Goal: Information Seeking & Learning: Compare options

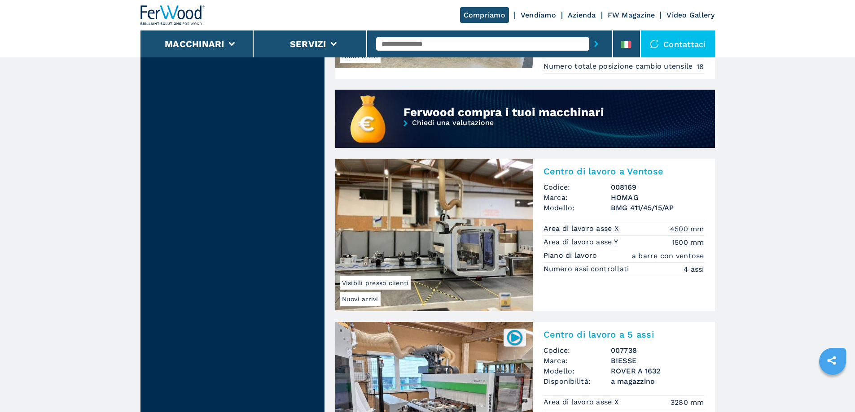
scroll to position [1009, 0]
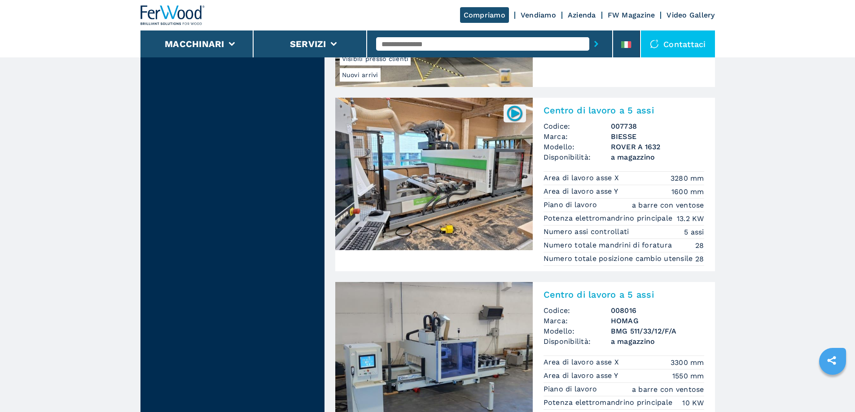
click at [429, 187] on img at bounding box center [433, 174] width 197 height 153
click at [574, 114] on h2 "Centro di lavoro a 5 assi" at bounding box center [624, 110] width 161 height 11
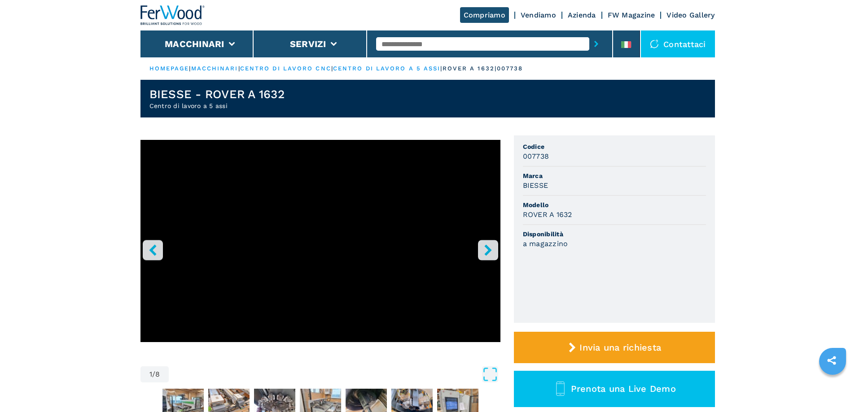
click at [484, 250] on icon "right-button" at bounding box center [488, 250] width 11 height 11
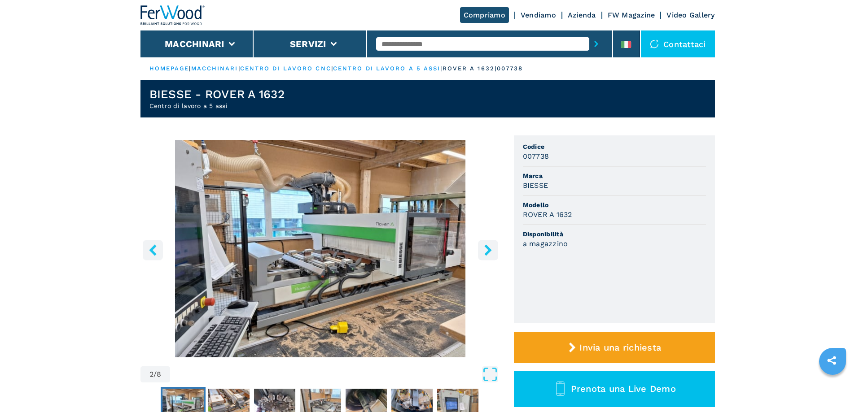
click at [484, 250] on icon "right-button" at bounding box center [488, 250] width 11 height 11
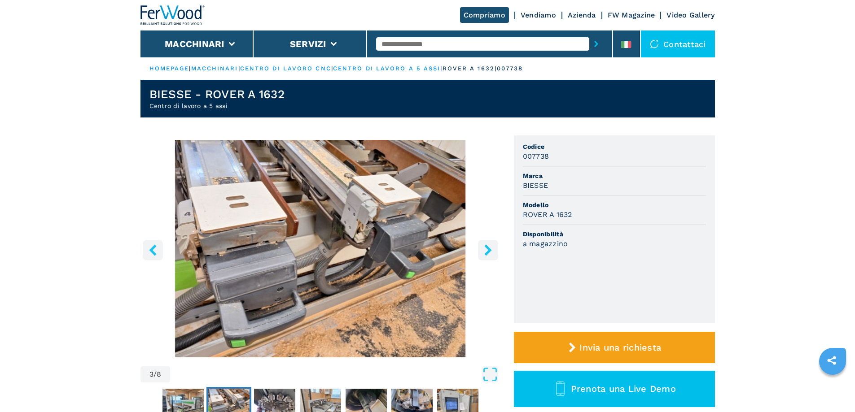
click at [485, 248] on icon "right-button" at bounding box center [488, 250] width 11 height 11
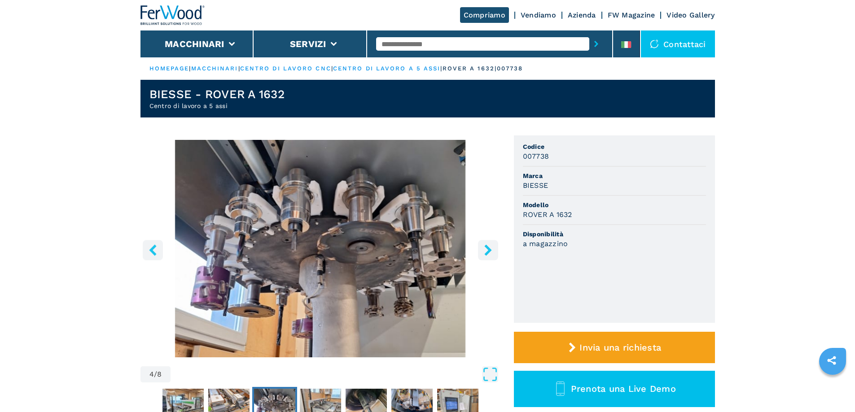
click at [490, 251] on icon "right-button" at bounding box center [487, 250] width 7 height 11
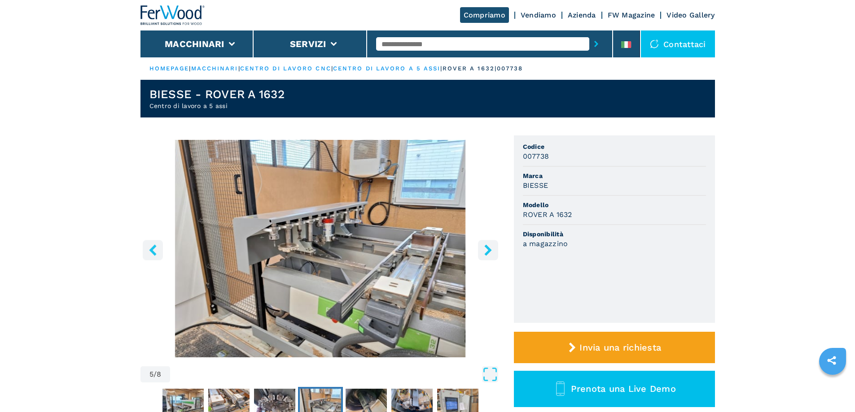
click at [384, 286] on img "Go to Slide 5" at bounding box center [320, 249] width 360 height 218
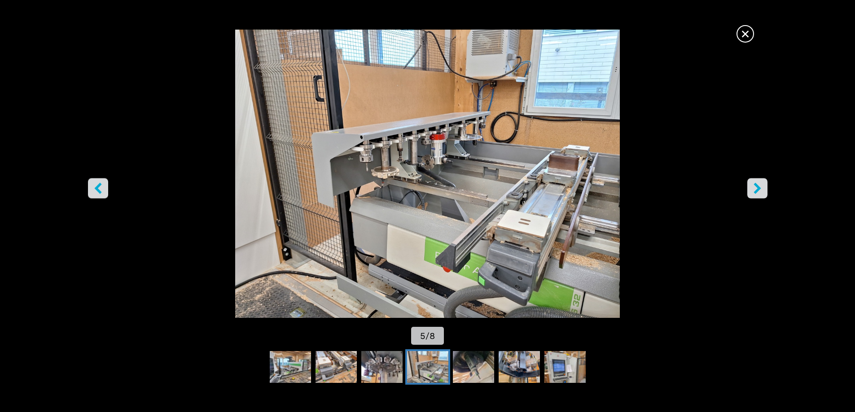
click at [433, 362] on img "Go to Slide 5" at bounding box center [427, 367] width 41 height 32
click at [754, 189] on icon "right-button" at bounding box center [757, 188] width 11 height 11
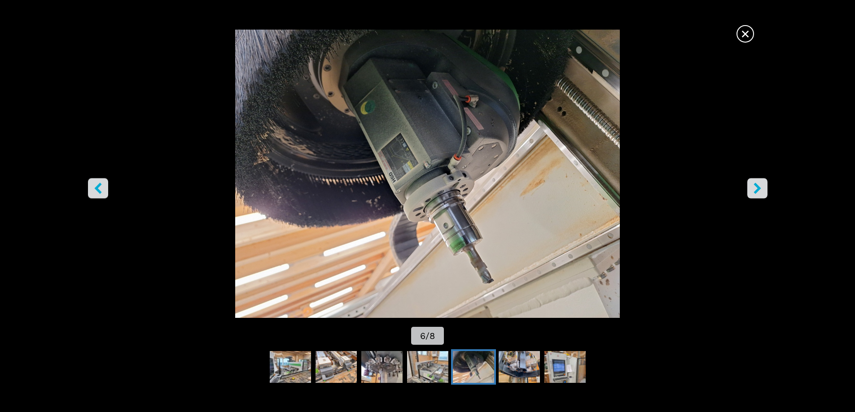
click at [754, 189] on icon "right-button" at bounding box center [757, 188] width 11 height 11
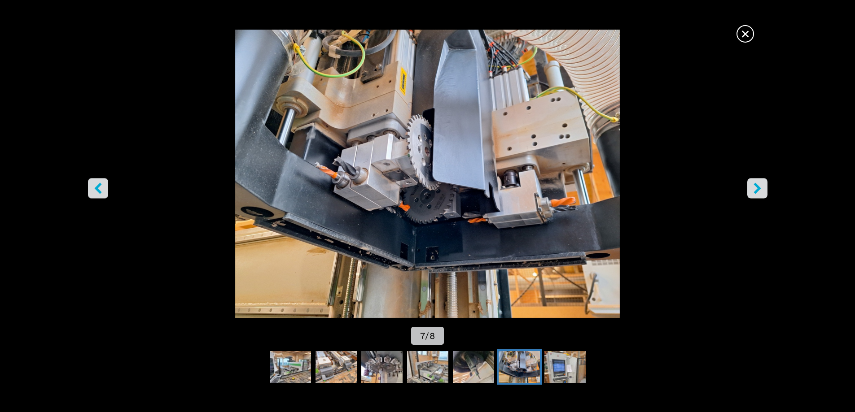
click at [754, 189] on icon "right-button" at bounding box center [757, 188] width 11 height 11
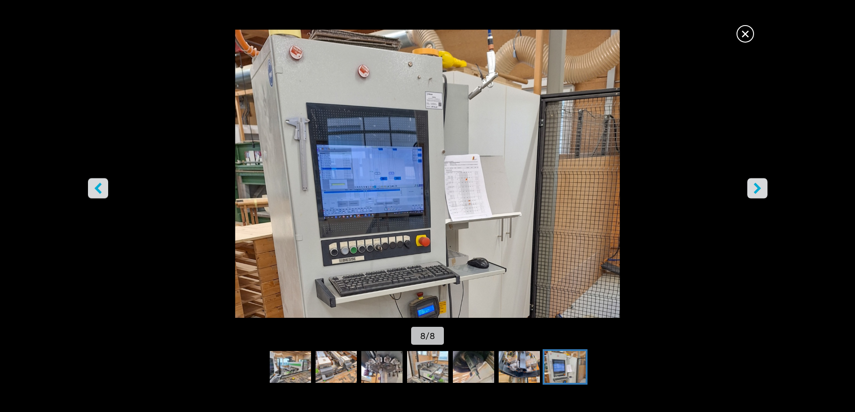
click at [752, 189] on icon "right-button" at bounding box center [757, 188] width 11 height 11
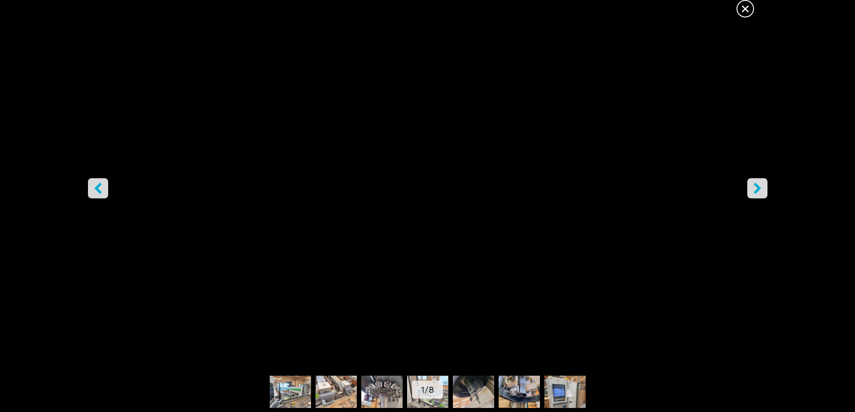
click at [749, 189] on button "right-button" at bounding box center [757, 188] width 20 height 20
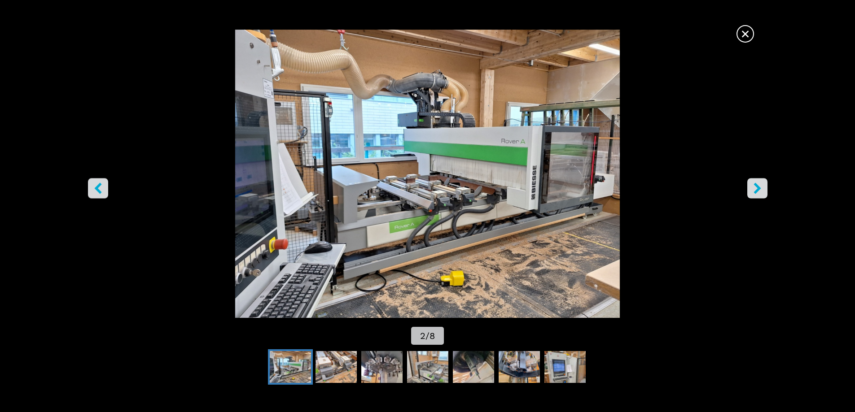
click at [749, 189] on button "right-button" at bounding box center [757, 188] width 20 height 20
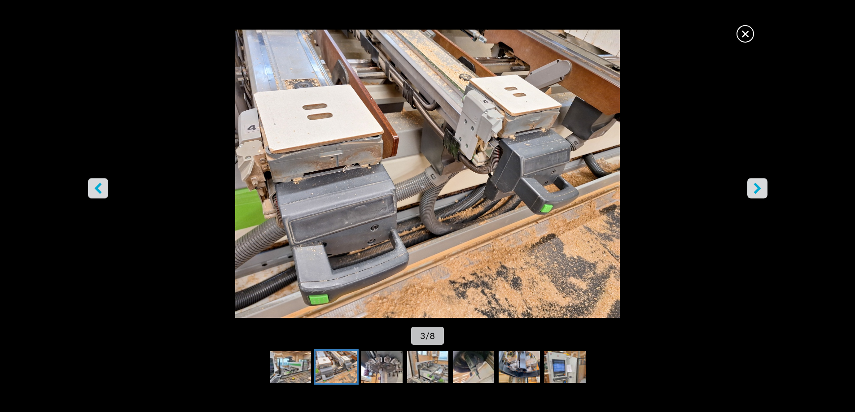
click at [447, 217] on img "Go to Slide 3" at bounding box center [428, 174] width 770 height 289
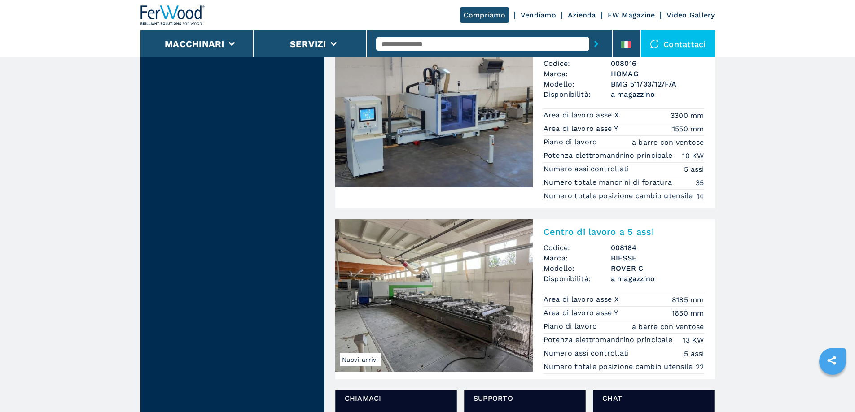
scroll to position [1257, 0]
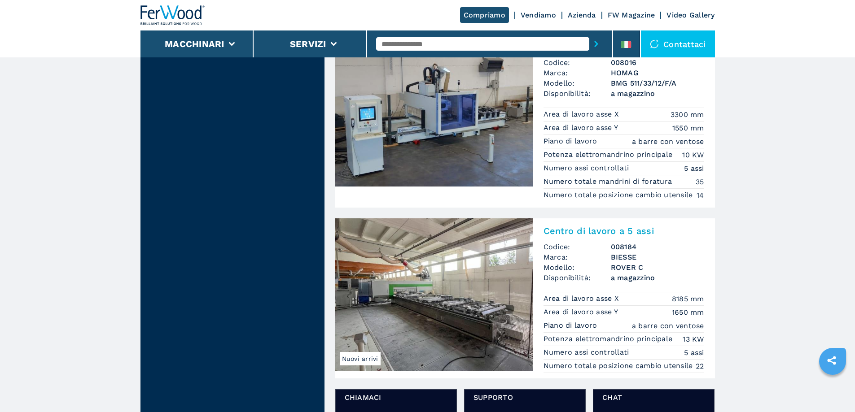
click at [460, 116] on img at bounding box center [433, 110] width 197 height 153
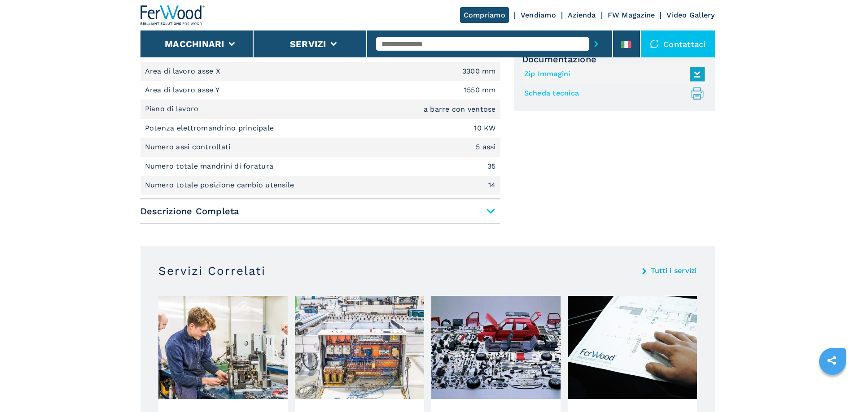
scroll to position [449, 0]
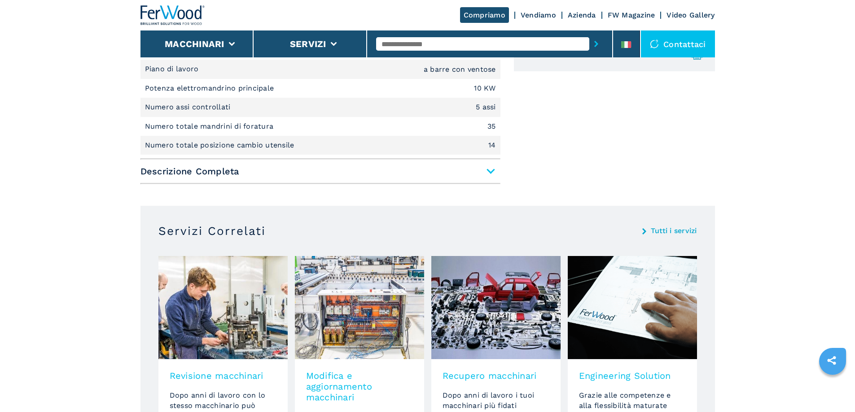
click at [484, 175] on span "Descrizione Completa" at bounding box center [320, 171] width 360 height 16
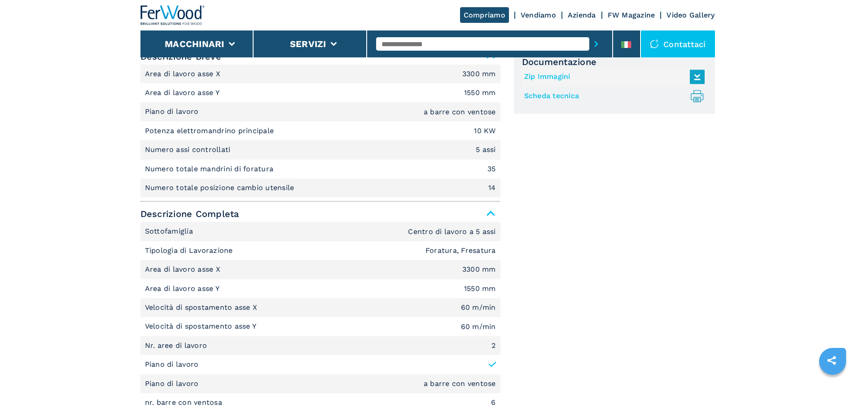
scroll to position [269, 0]
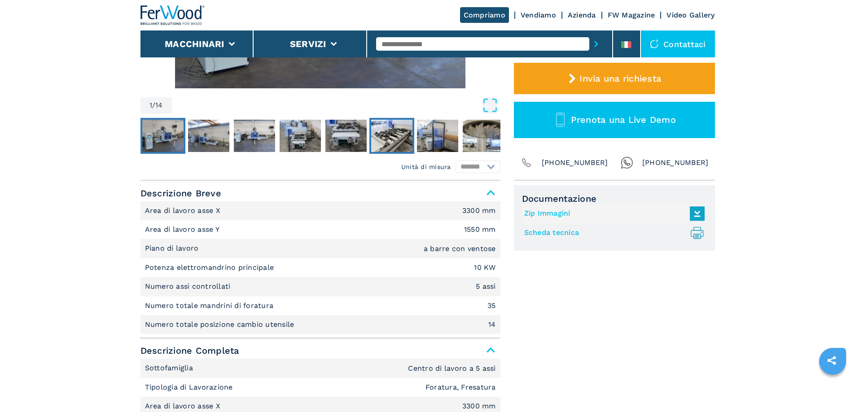
click at [390, 134] on img "Go to Slide 6" at bounding box center [391, 136] width 41 height 32
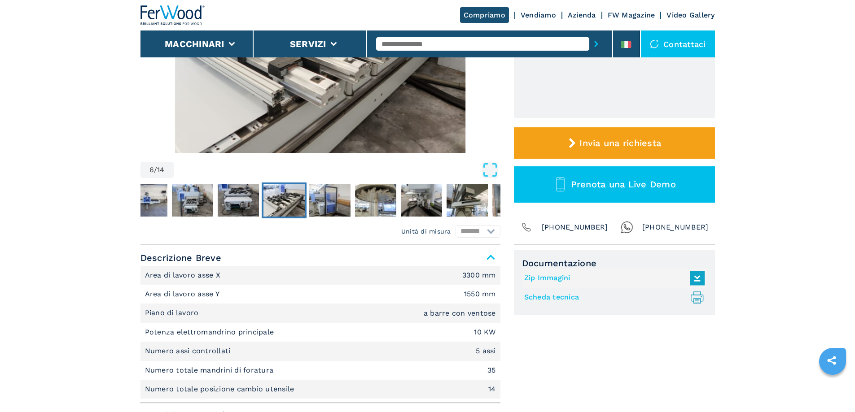
scroll to position [135, 0]
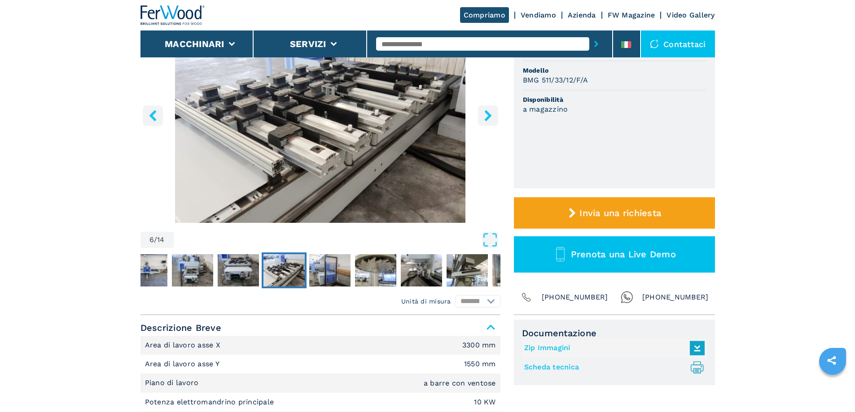
click at [484, 110] on button "right-button" at bounding box center [488, 115] width 20 height 20
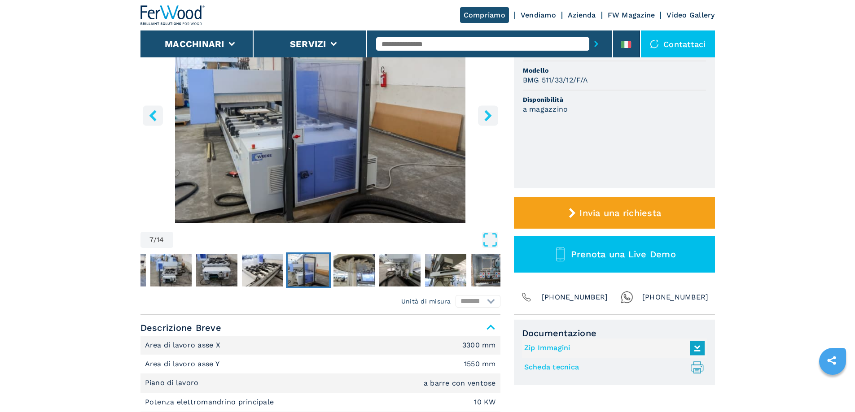
click at [483, 110] on icon "right-button" at bounding box center [488, 115] width 11 height 11
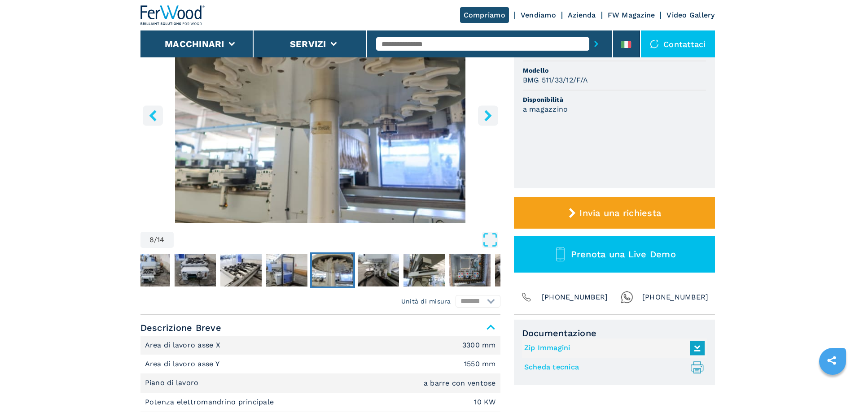
click at [480, 112] on button "right-button" at bounding box center [488, 115] width 20 height 20
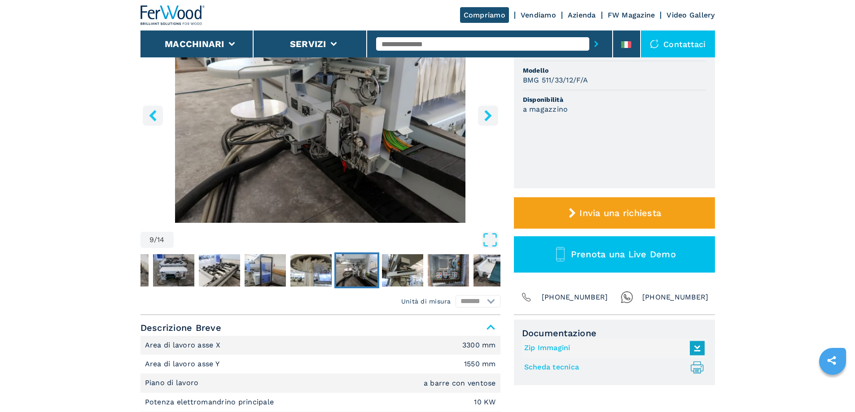
click at [480, 112] on button "right-button" at bounding box center [488, 115] width 20 height 20
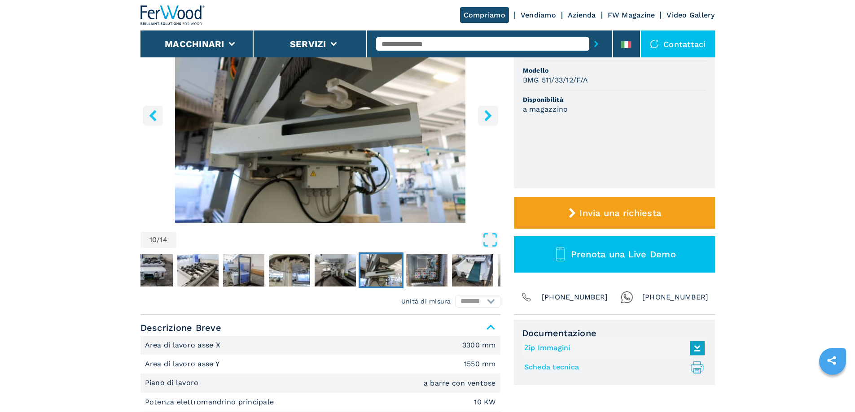
click at [479, 112] on button "right-button" at bounding box center [488, 115] width 20 height 20
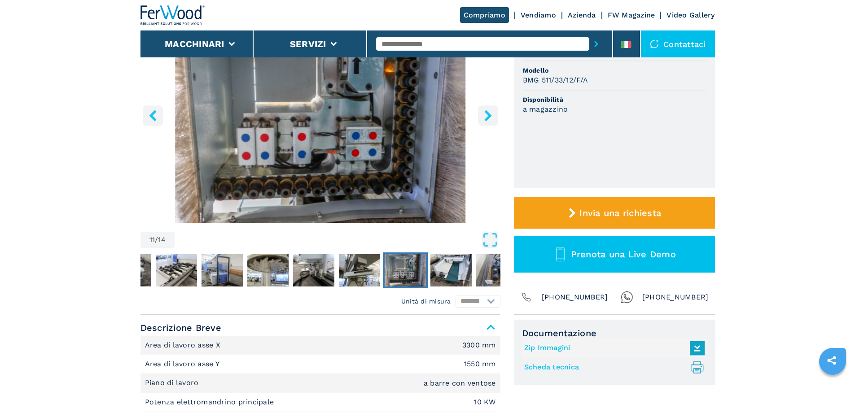
click at [477, 114] on img "Go to Slide 11" at bounding box center [320, 114] width 360 height 218
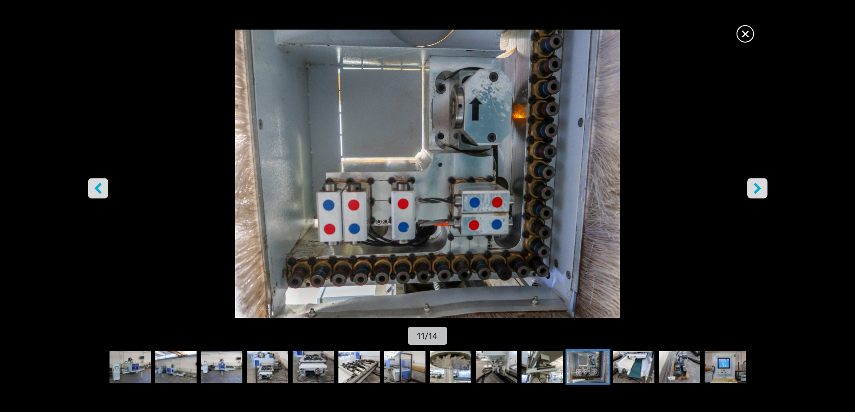
click at [760, 191] on icon "right-button" at bounding box center [757, 188] width 11 height 11
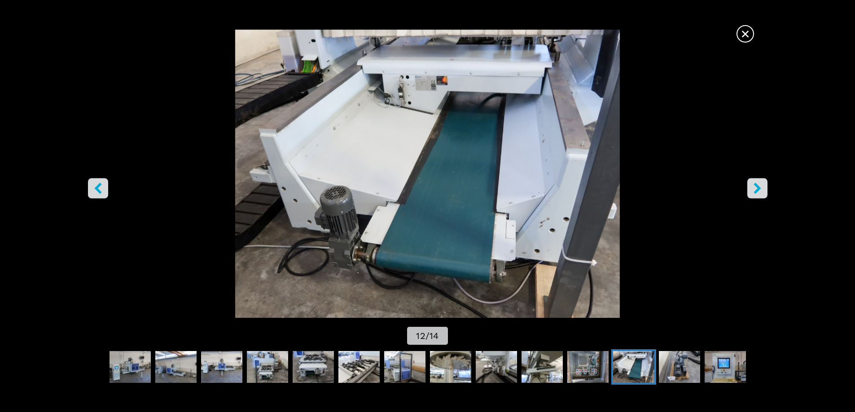
click at [760, 191] on icon "right-button" at bounding box center [757, 188] width 11 height 11
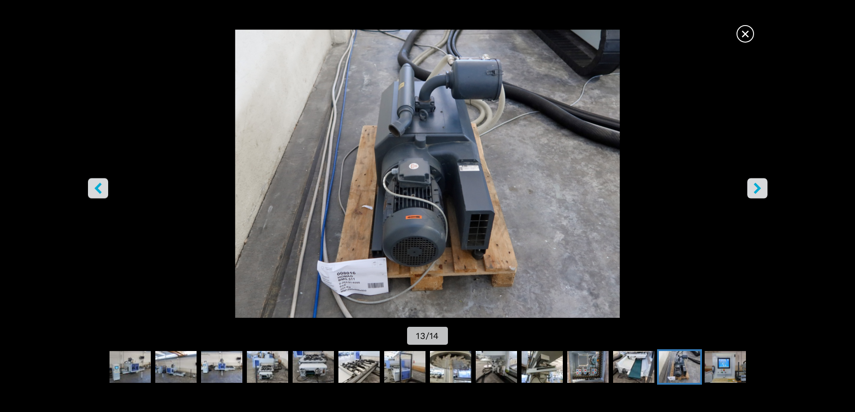
scroll to position [269, 0]
click at [739, 34] on span "×" at bounding box center [745, 32] width 16 height 16
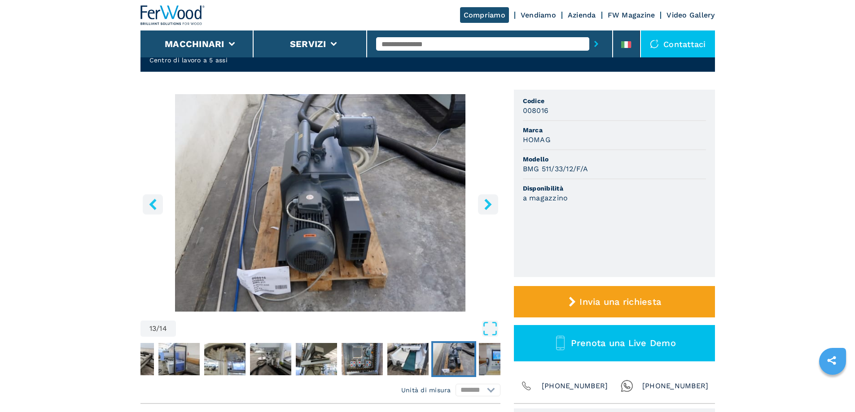
scroll to position [180, 0]
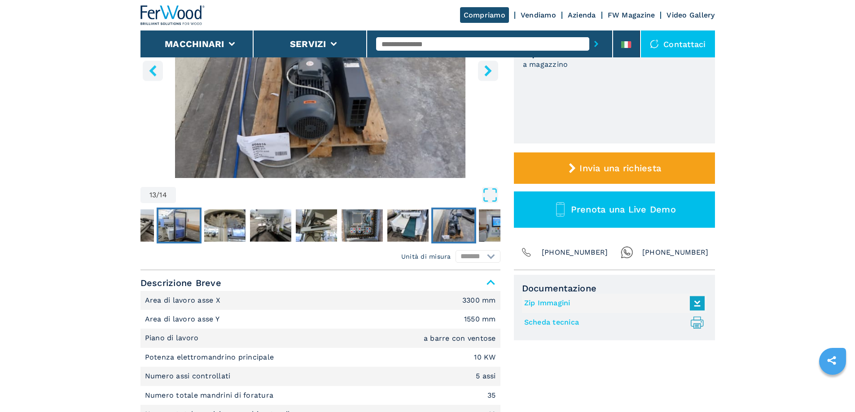
click at [160, 226] on img "Go to Slide 7" at bounding box center [178, 226] width 41 height 32
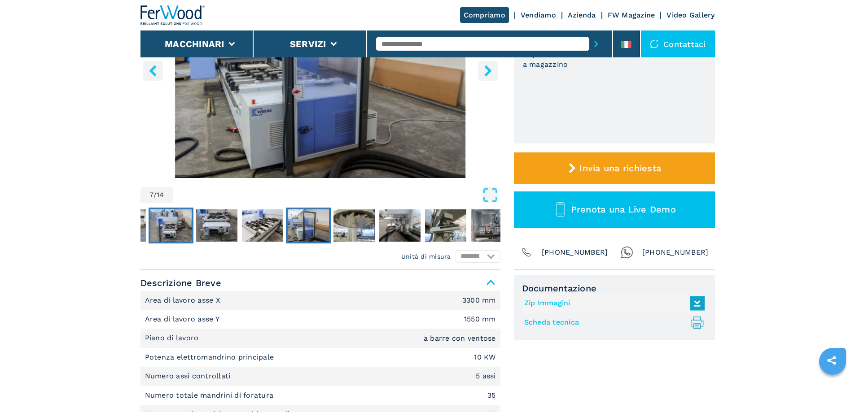
click at [168, 224] on img "Go to Slide 4" at bounding box center [170, 226] width 41 height 32
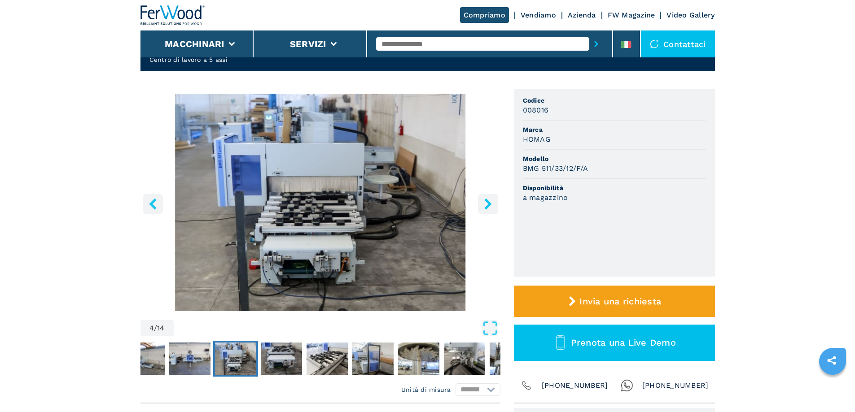
scroll to position [90, 0]
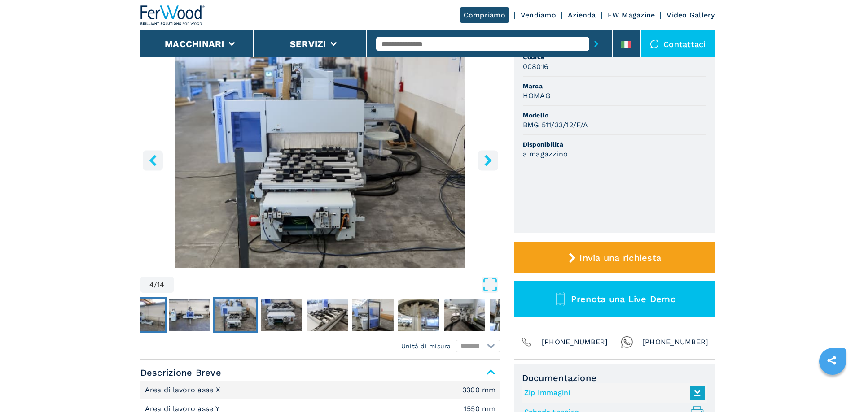
click at [148, 317] on img "Go to Slide 2" at bounding box center [143, 315] width 41 height 32
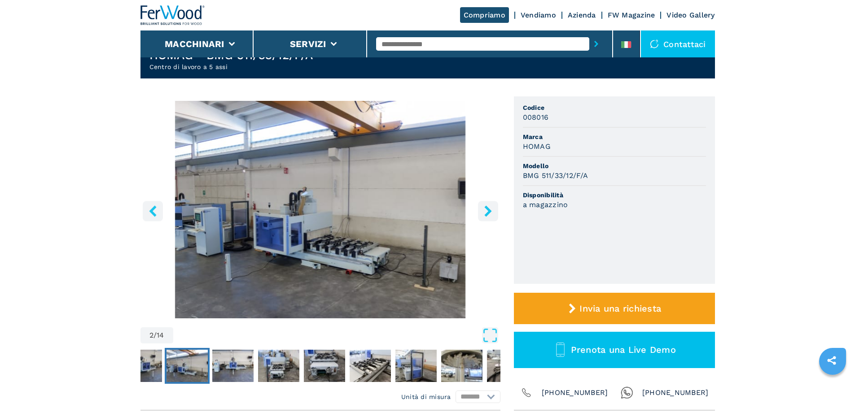
scroll to position [0, 0]
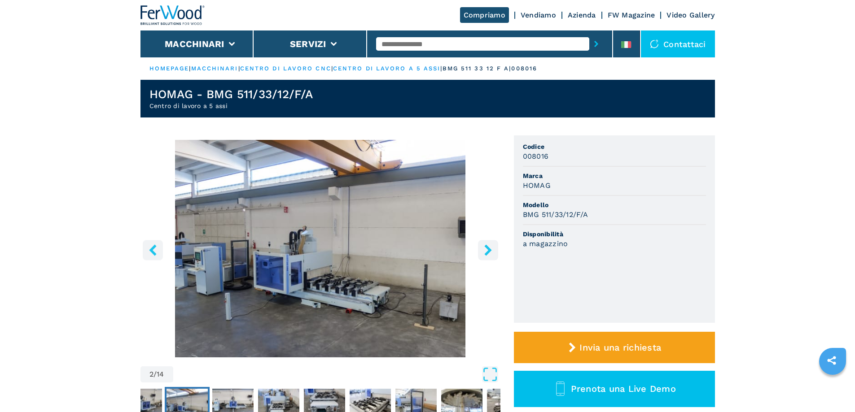
click at [274, 278] on img "Go to Slide 2" at bounding box center [320, 249] width 360 height 218
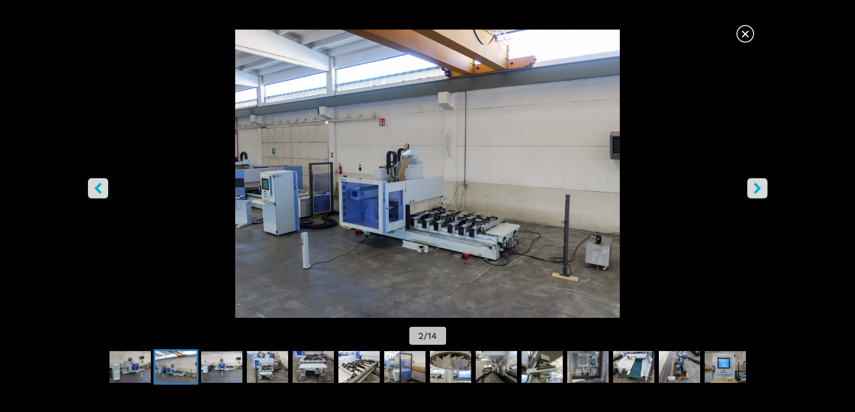
click at [101, 190] on icon "left-button" at bounding box center [97, 188] width 11 height 11
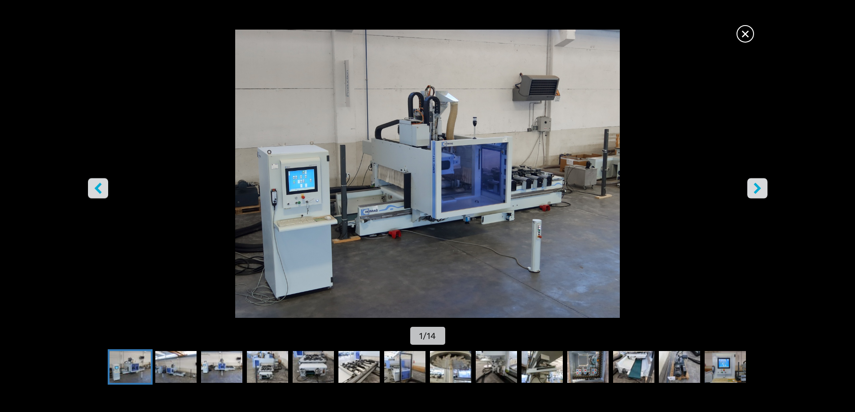
scroll to position [224, 0]
click at [741, 35] on span "×" at bounding box center [745, 32] width 16 height 16
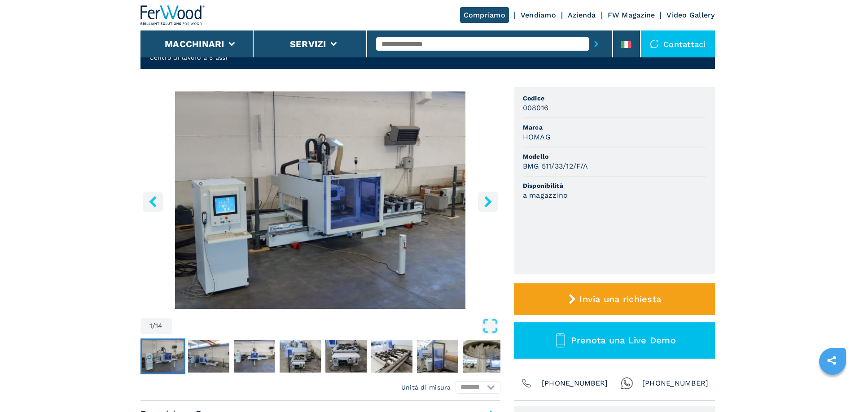
scroll to position [0, 0]
